Goal: Task Accomplishment & Management: Use online tool/utility

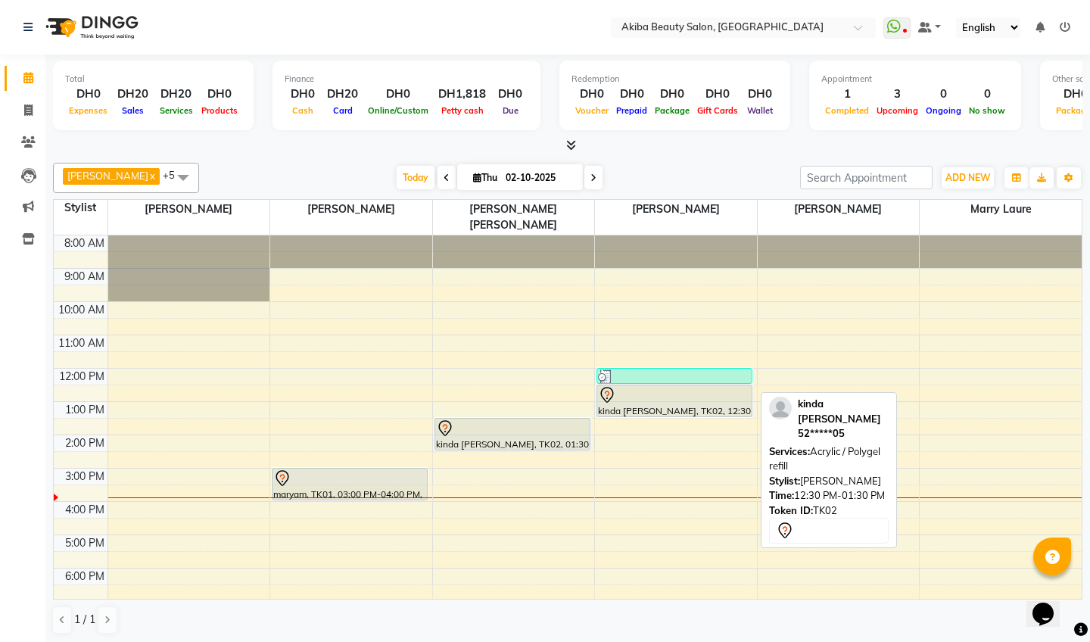
click at [628, 395] on div "kinda [PERSON_NAME], TK02, 12:30 PM-01:30 PM, Acrylic / Polygel refill" at bounding box center [674, 400] width 154 height 31
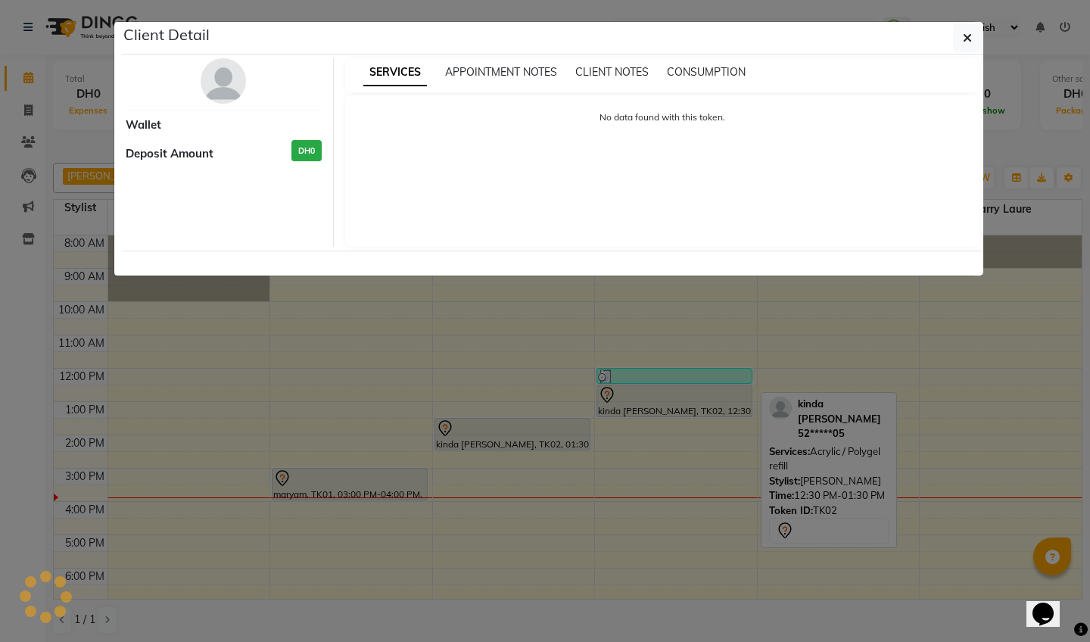
select select "7"
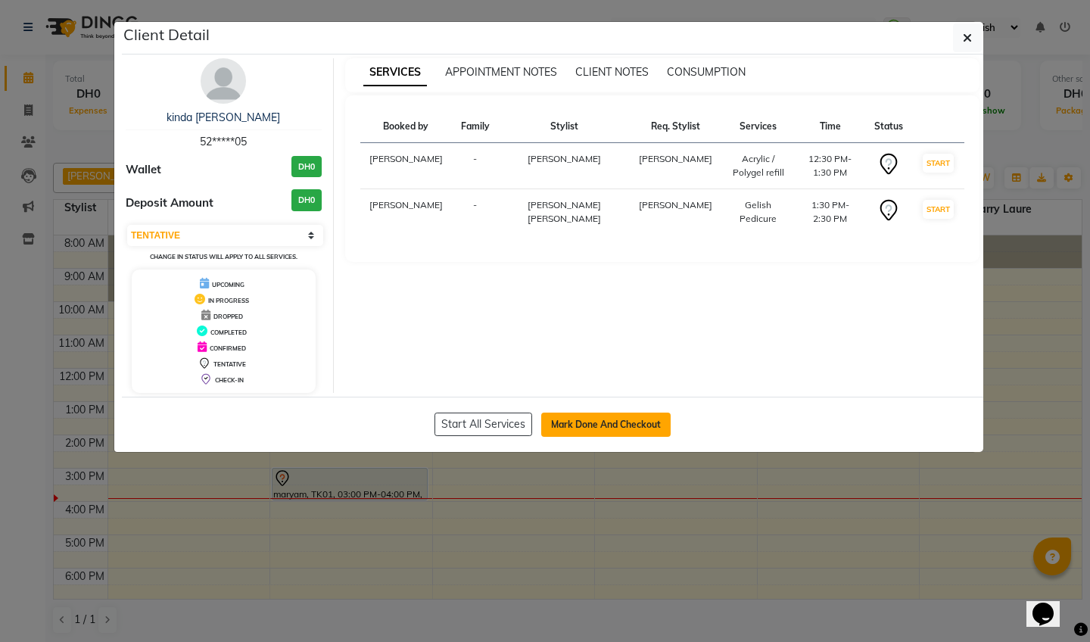
click at [581, 423] on button "Mark Done And Checkout" at bounding box center [605, 425] width 129 height 24
select select "service"
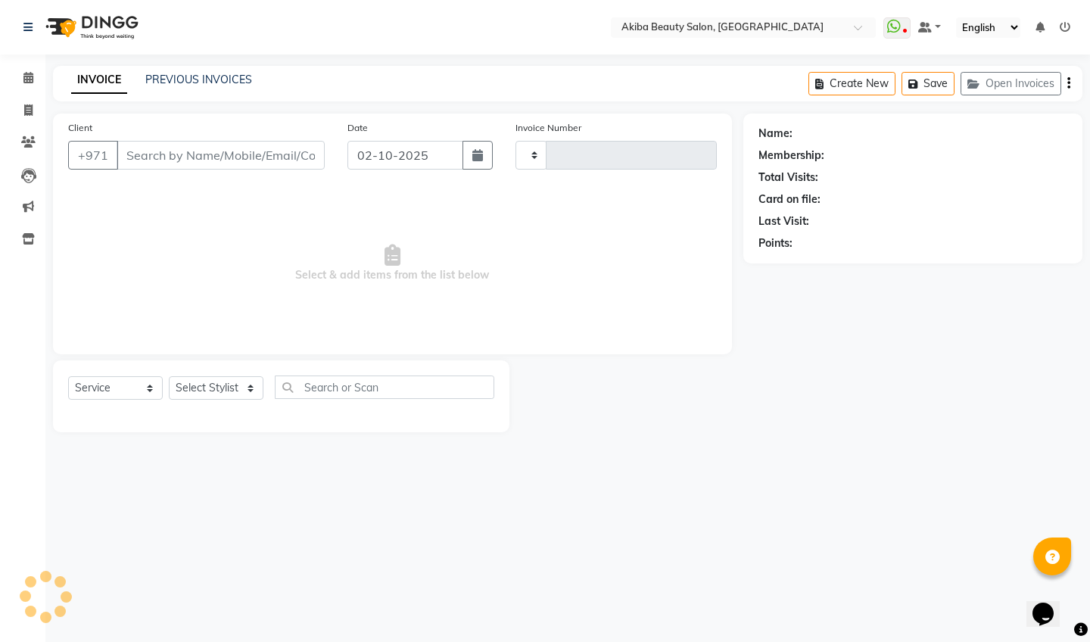
type input "0882"
select select "5567"
type input "52*****05"
select select "83207"
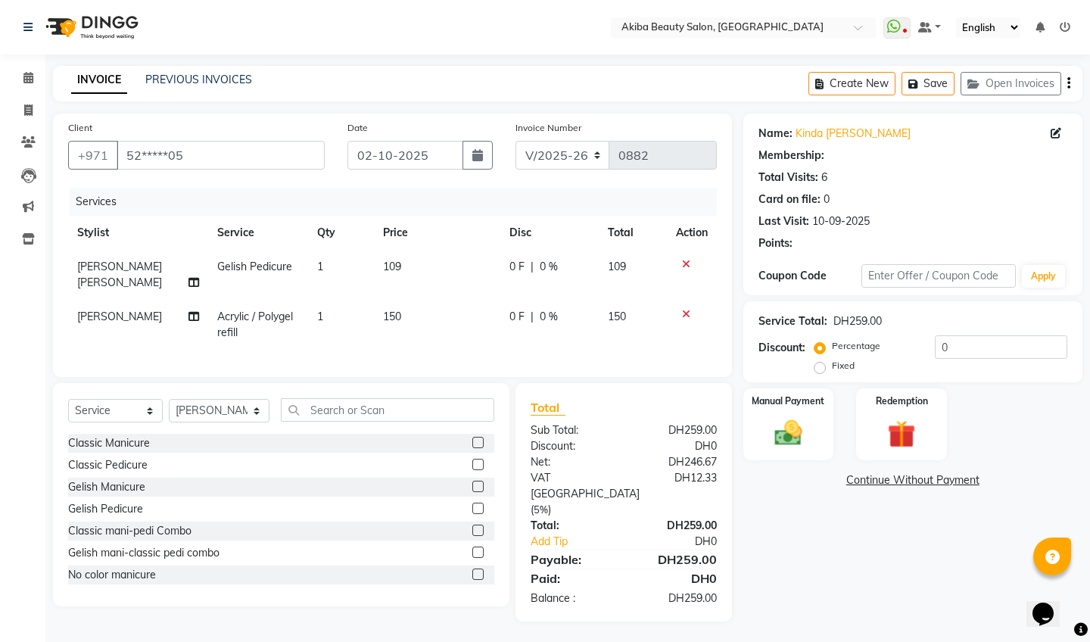
select select "1: Object"
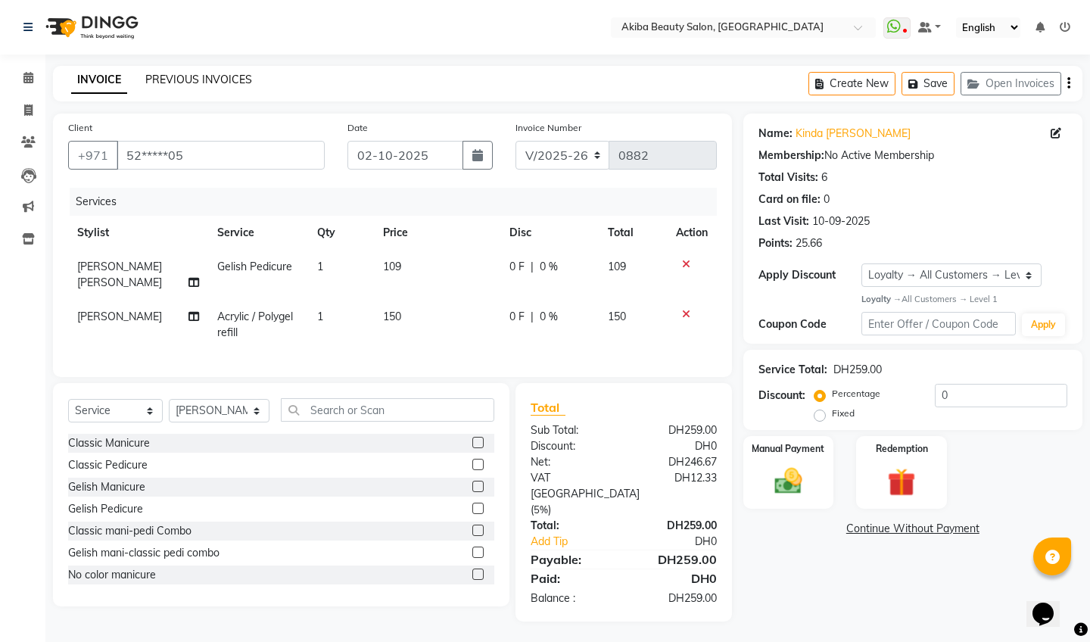
click at [182, 77] on link "PREVIOUS INVOICES" at bounding box center [198, 80] width 107 height 14
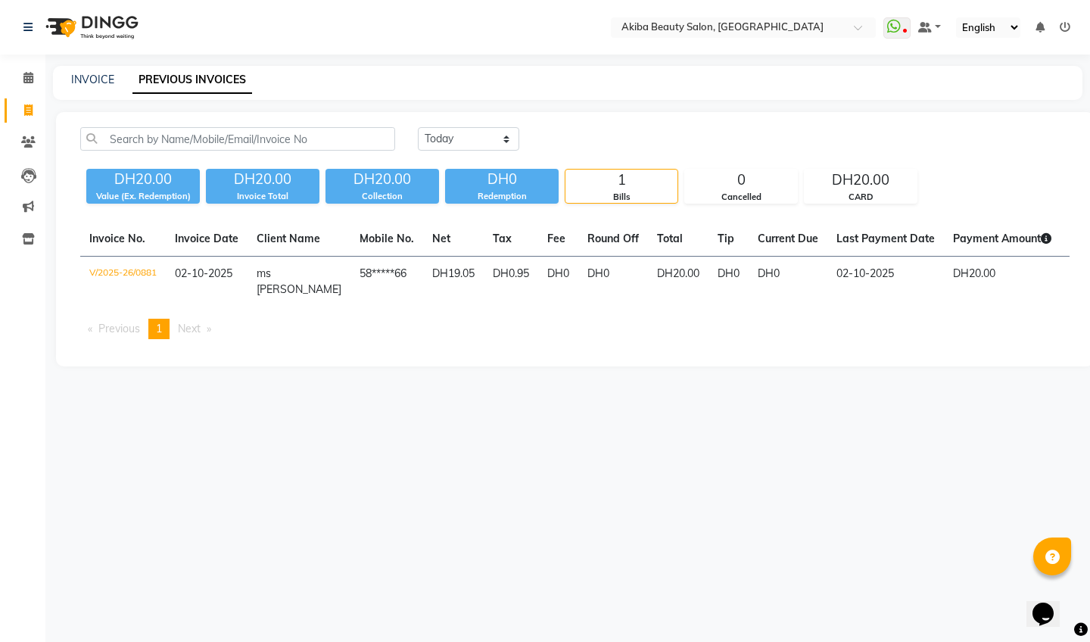
click at [161, 322] on span "1" at bounding box center [159, 329] width 6 height 14
click at [30, 80] on icon at bounding box center [28, 77] width 10 height 11
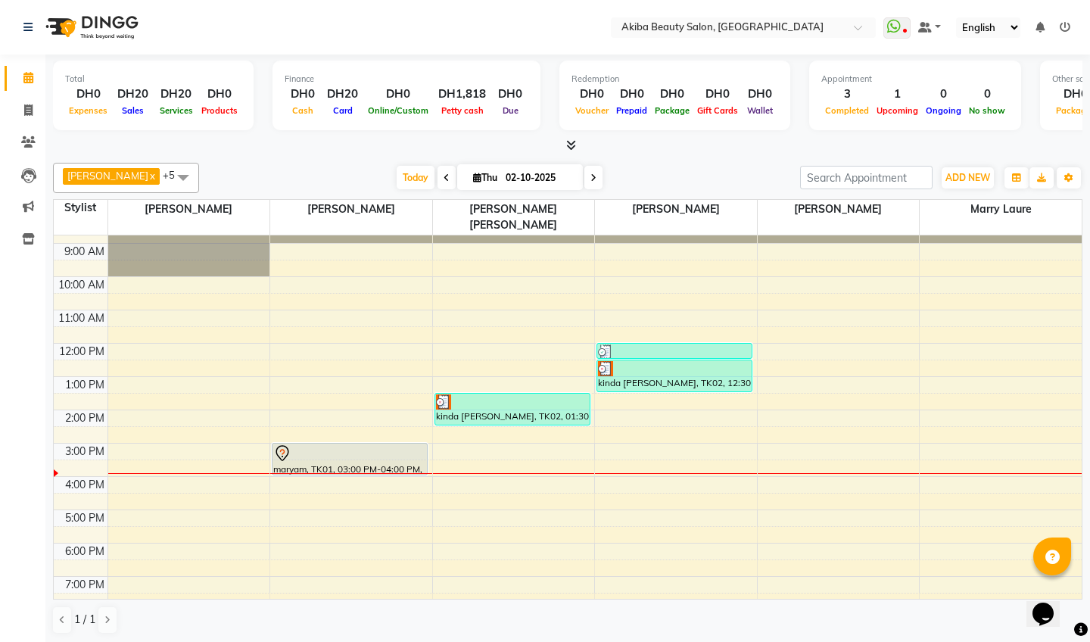
scroll to position [24, 0]
